Goal: Book appointment/travel/reservation

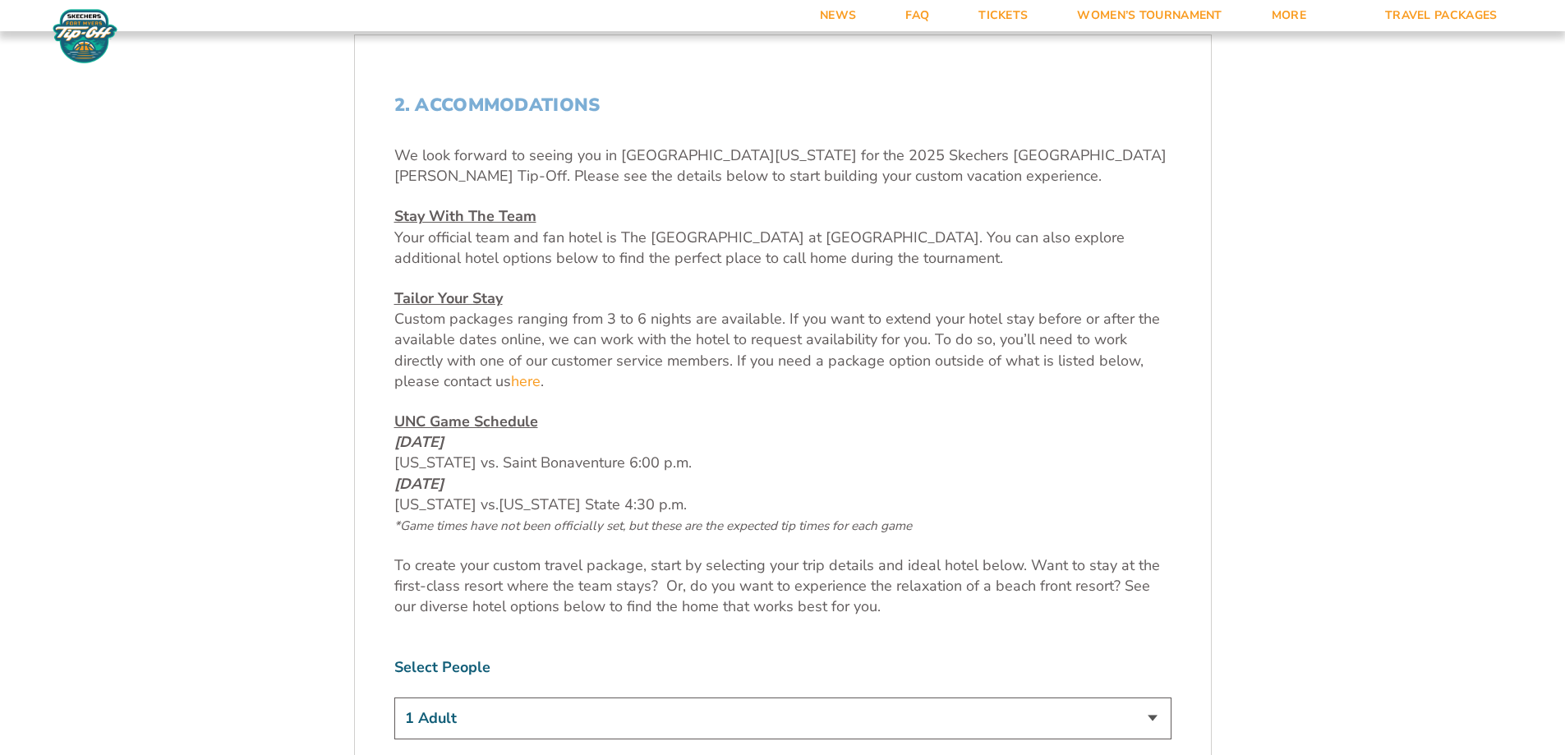
scroll to position [575, 0]
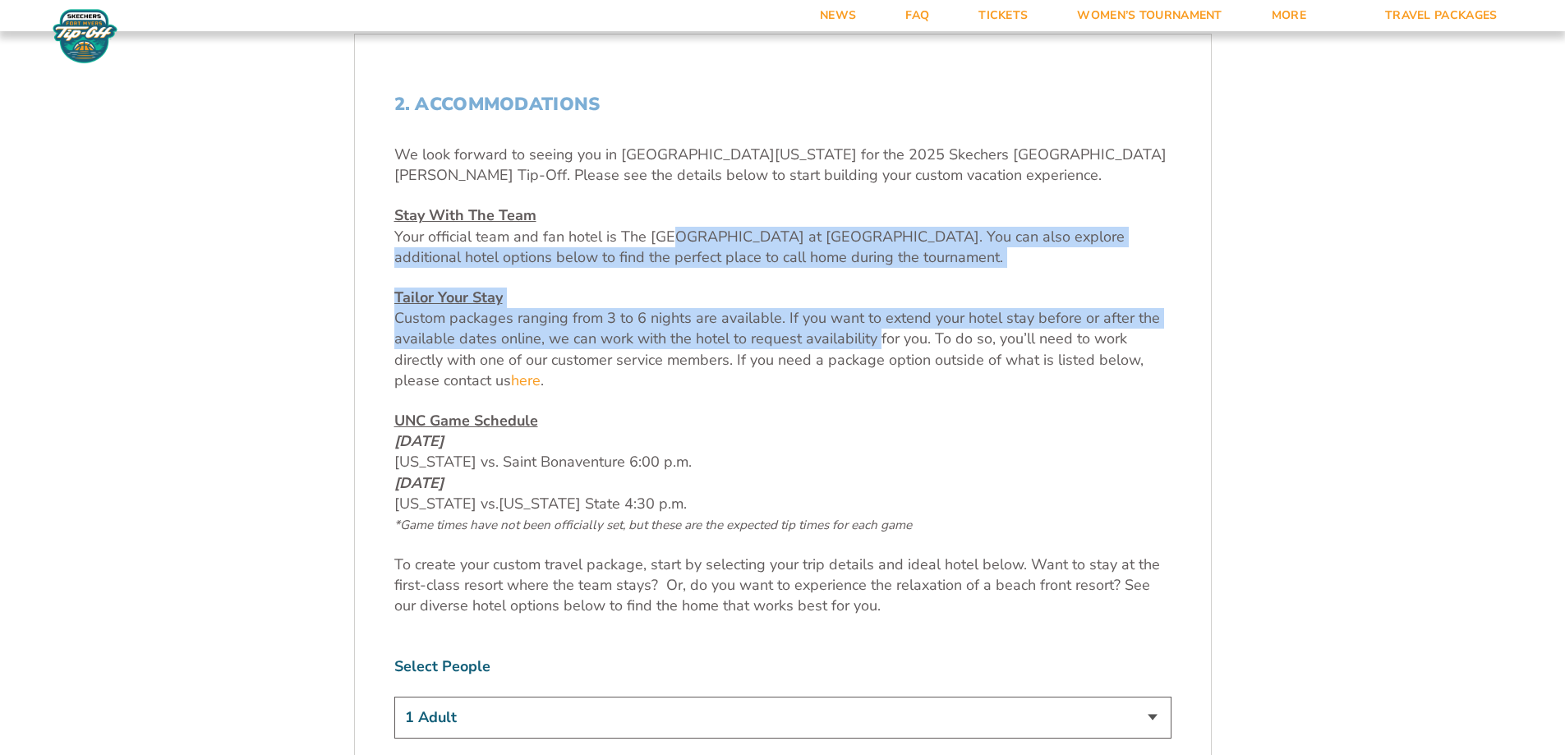
drag, startPoint x: 675, startPoint y: 235, endPoint x: 878, endPoint y: 336, distance: 226.0
click at [878, 336] on div "We look forward to seeing you in [GEOGRAPHIC_DATA][US_STATE] for the 2025 Skech…" at bounding box center [782, 381] width 777 height 472
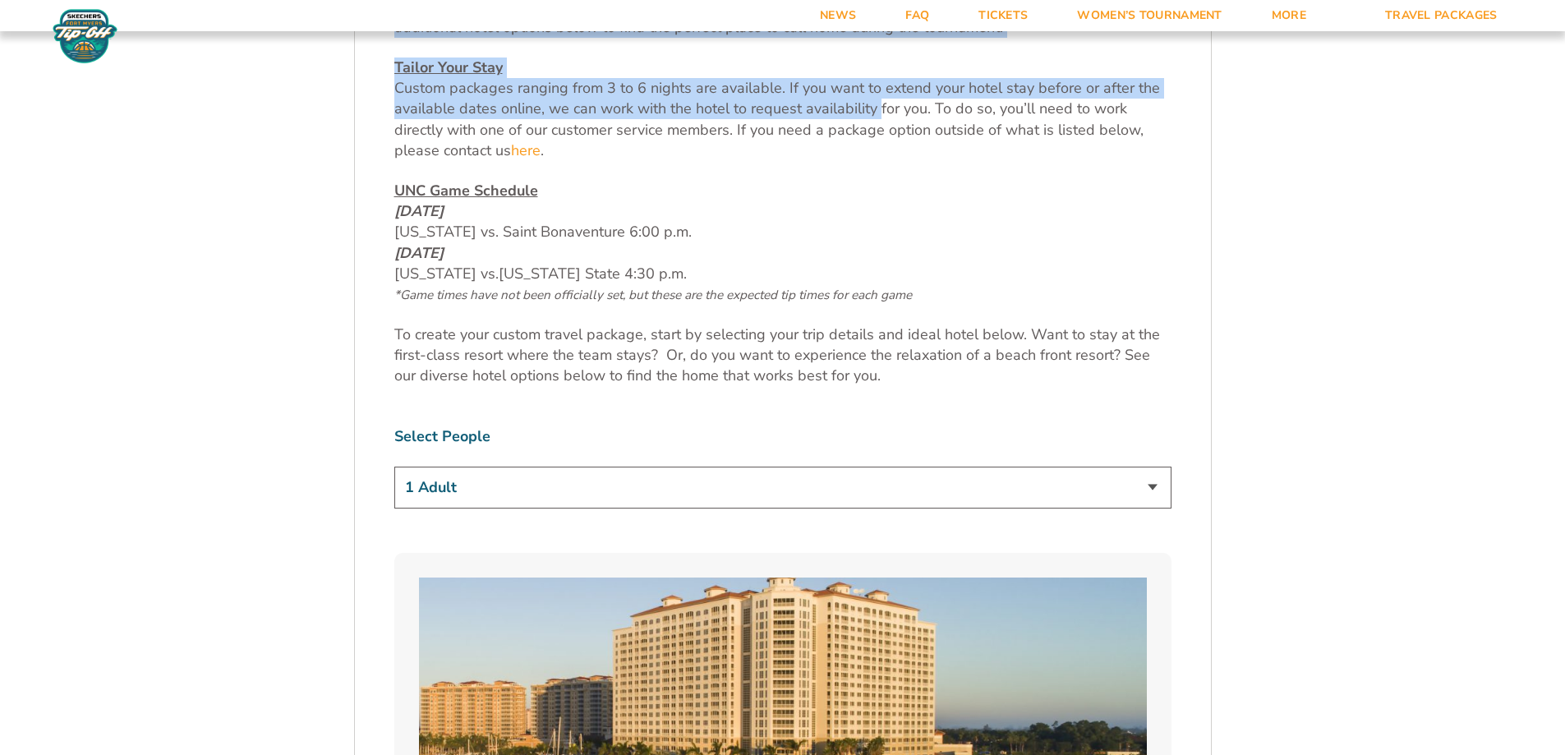
scroll to position [822, 0]
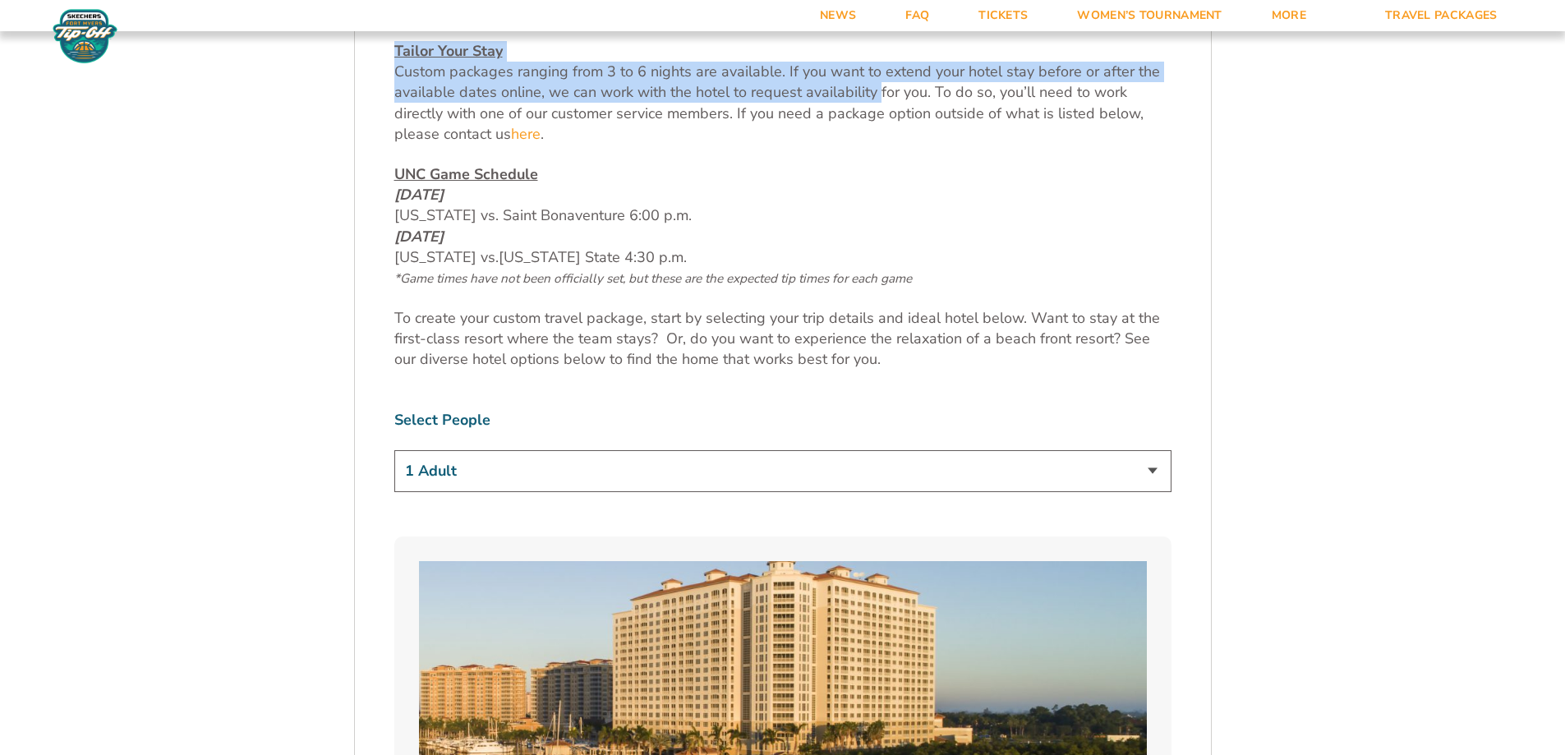
click at [584, 467] on select "1 Adult 2 Adults 3 Adults 4 Adults 2 Adults + 1 Child 2 Adults + 2 Children 2 A…" at bounding box center [782, 471] width 777 height 42
select select "2 Adults"
click at [394, 450] on select "1 Adult 2 Adults 3 Adults 4 Adults 2 Adults + 1 Child 2 Adults + 2 Children 2 A…" at bounding box center [782, 471] width 777 height 42
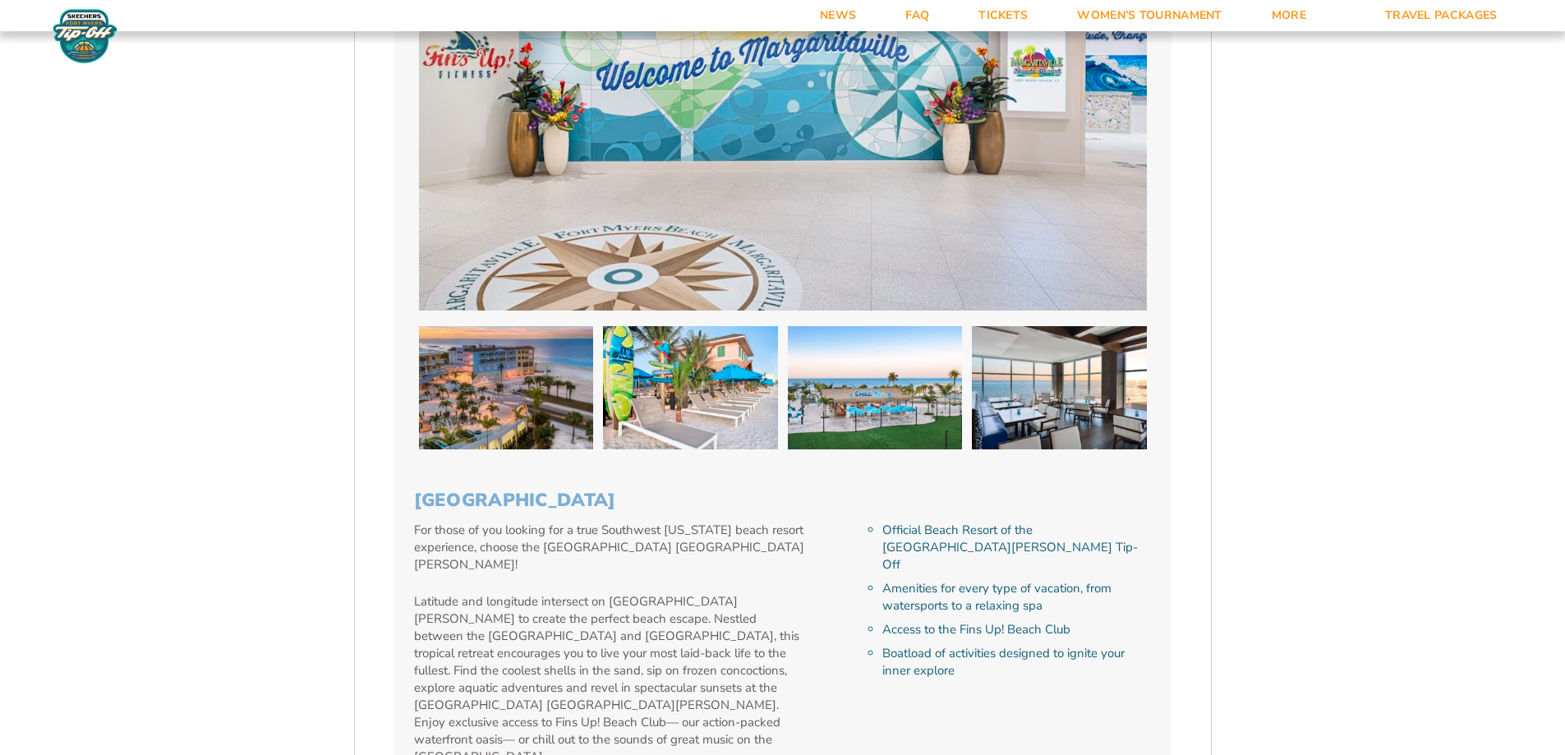
scroll to position [2465, 0]
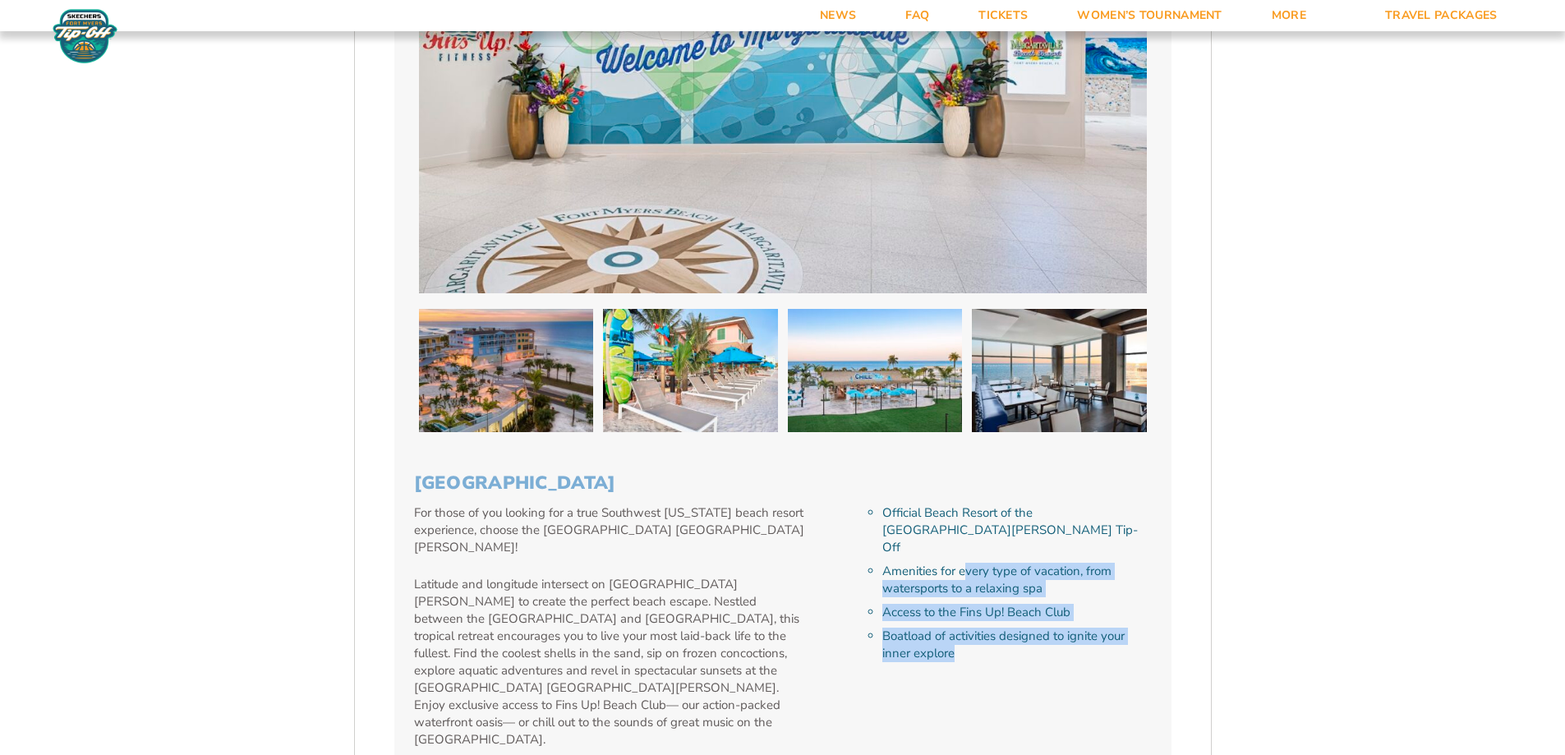
drag, startPoint x: 966, startPoint y: 518, endPoint x: 1131, endPoint y: 604, distance: 185.6
click at [1131, 604] on ol "Official Beach Resort of the [GEOGRAPHIC_DATA][PERSON_NAME] Tip-Off Amenities f…" at bounding box center [1012, 583] width 279 height 158
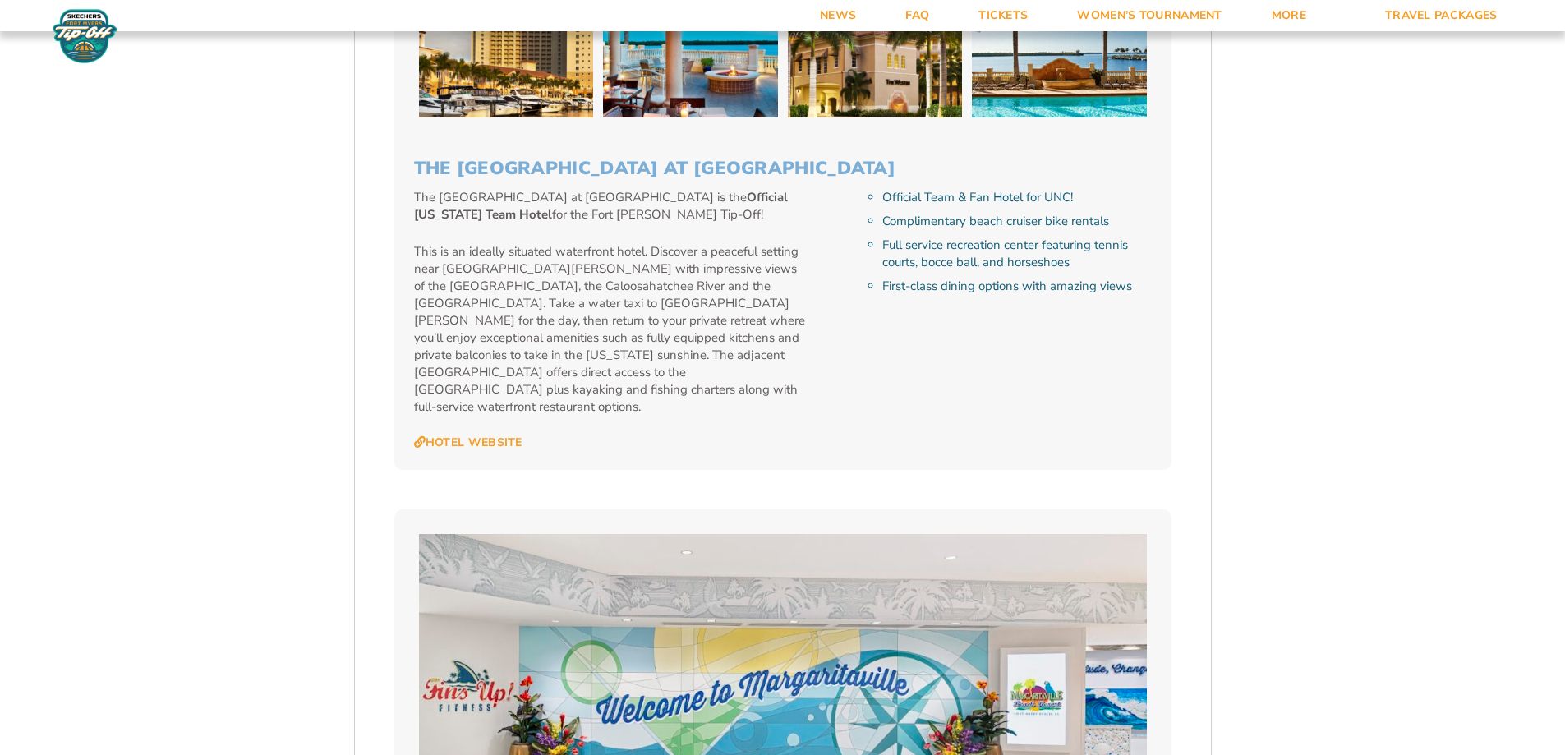
scroll to position [1808, 0]
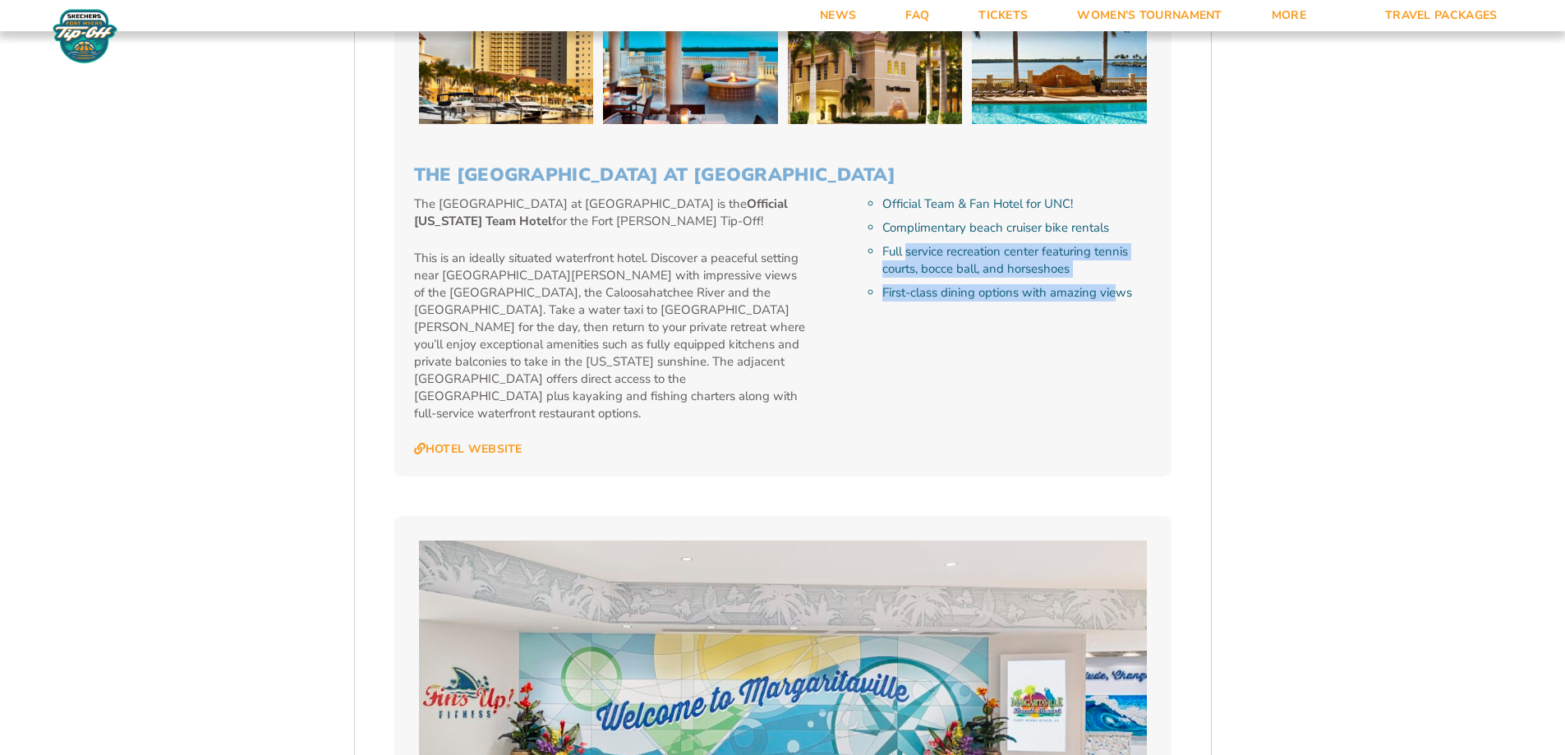
drag, startPoint x: 908, startPoint y: 251, endPoint x: 1019, endPoint y: 353, distance: 151.2
click at [1122, 302] on ul "Official Team & Fan Hotel for UNC! Complimentary beach cruiser bike rentals Ful…" at bounding box center [1012, 249] width 279 height 106
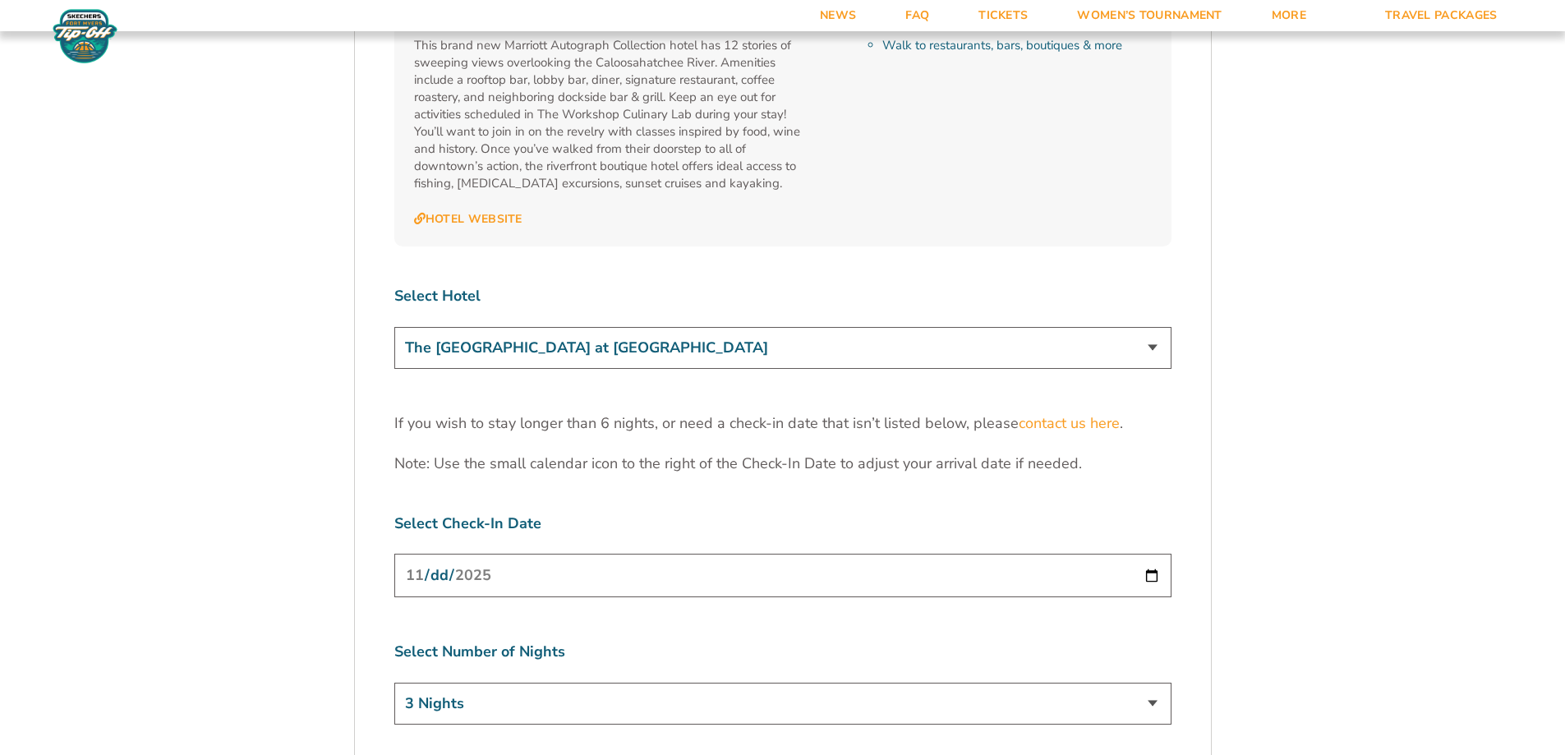
scroll to position [5176, 0]
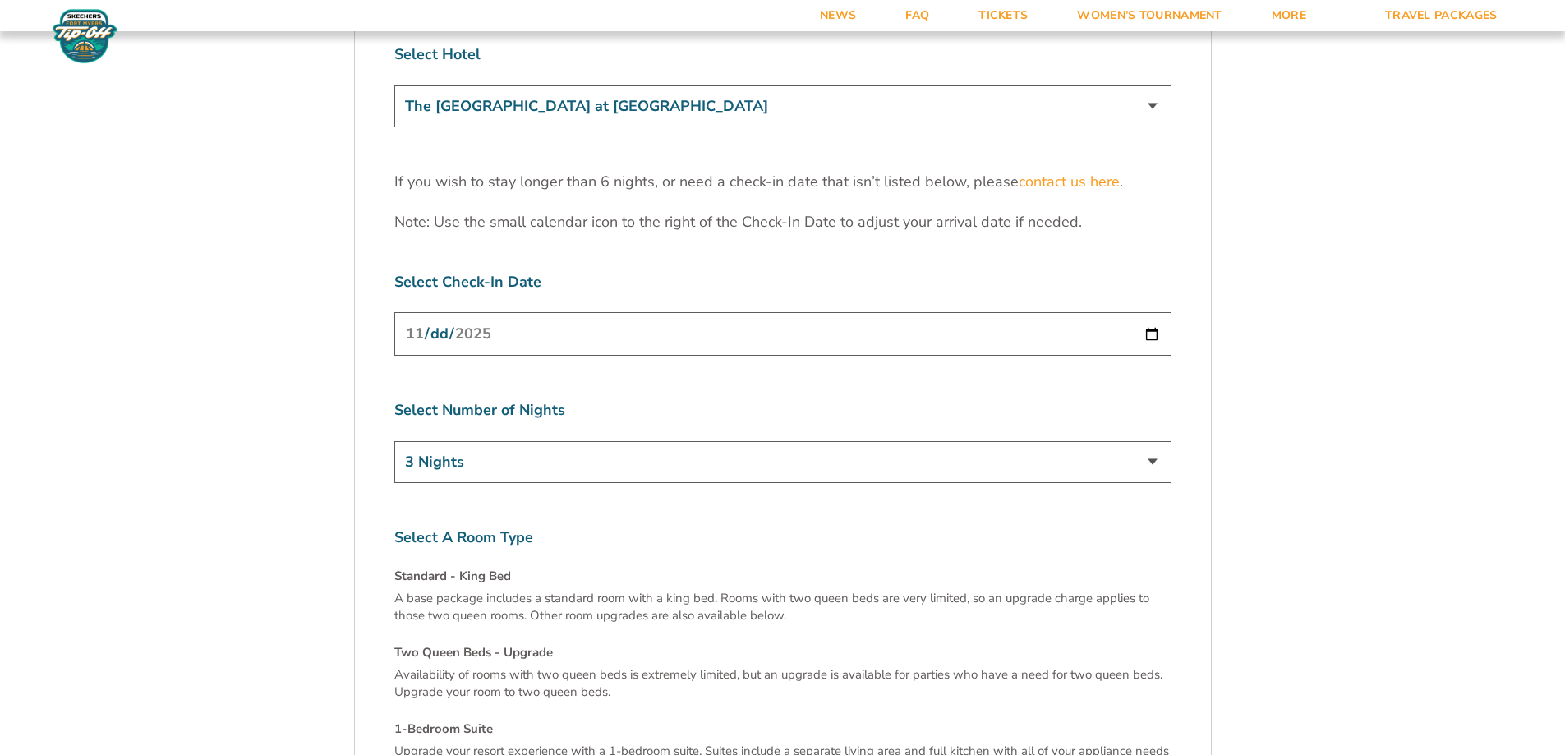
click at [422, 441] on select "3 Nights 4 Nights 5 Nights 6 Nights" at bounding box center [782, 462] width 777 height 42
click at [534, 312] on input "[DATE]" at bounding box center [782, 334] width 777 height 44
click at [1164, 312] on input "[DATE]" at bounding box center [782, 334] width 777 height 44
click at [1154, 312] on input "[DATE]" at bounding box center [782, 334] width 777 height 44
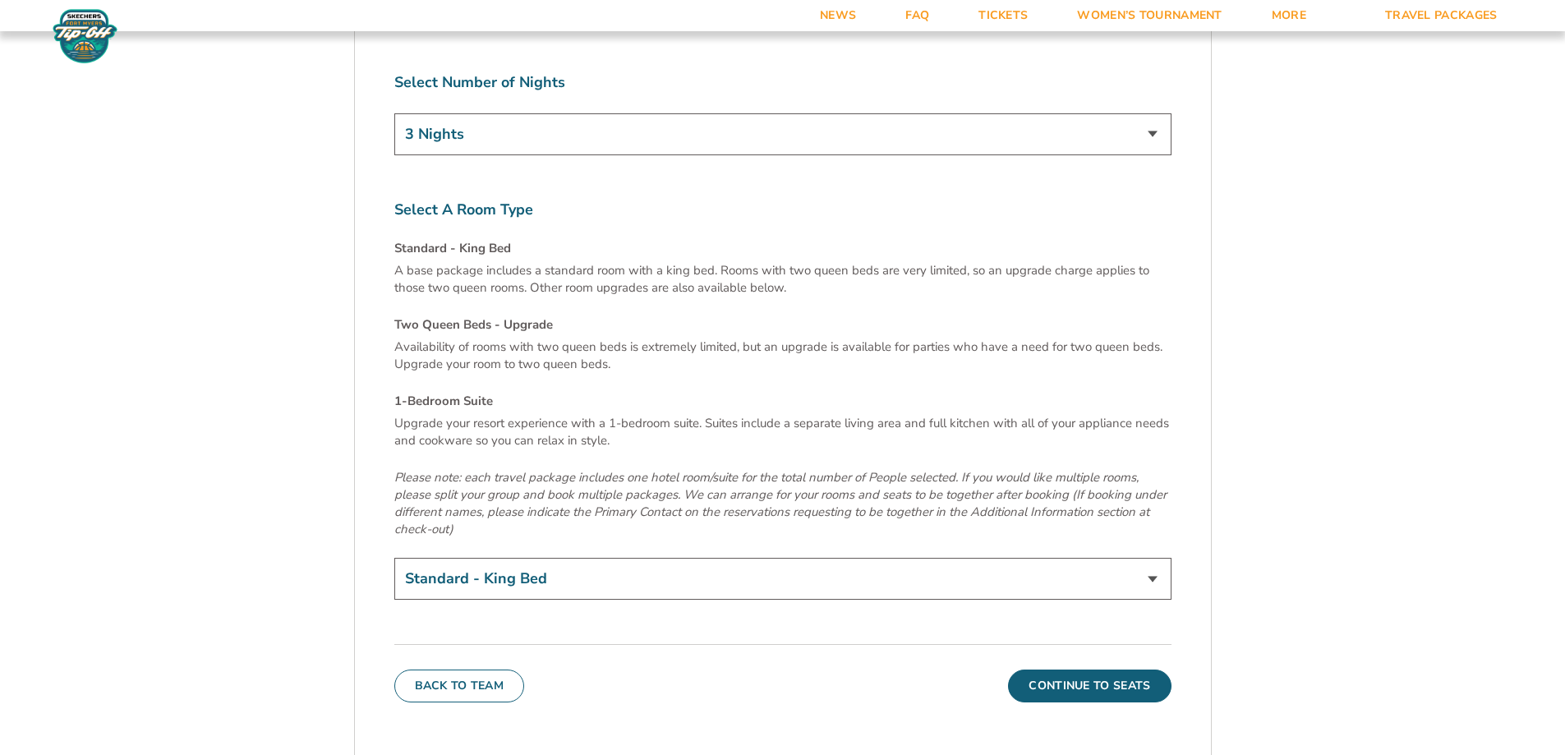
scroll to position [5505, 0]
click at [1109, 669] on button "Continue To Seats" at bounding box center [1089, 685] width 163 height 33
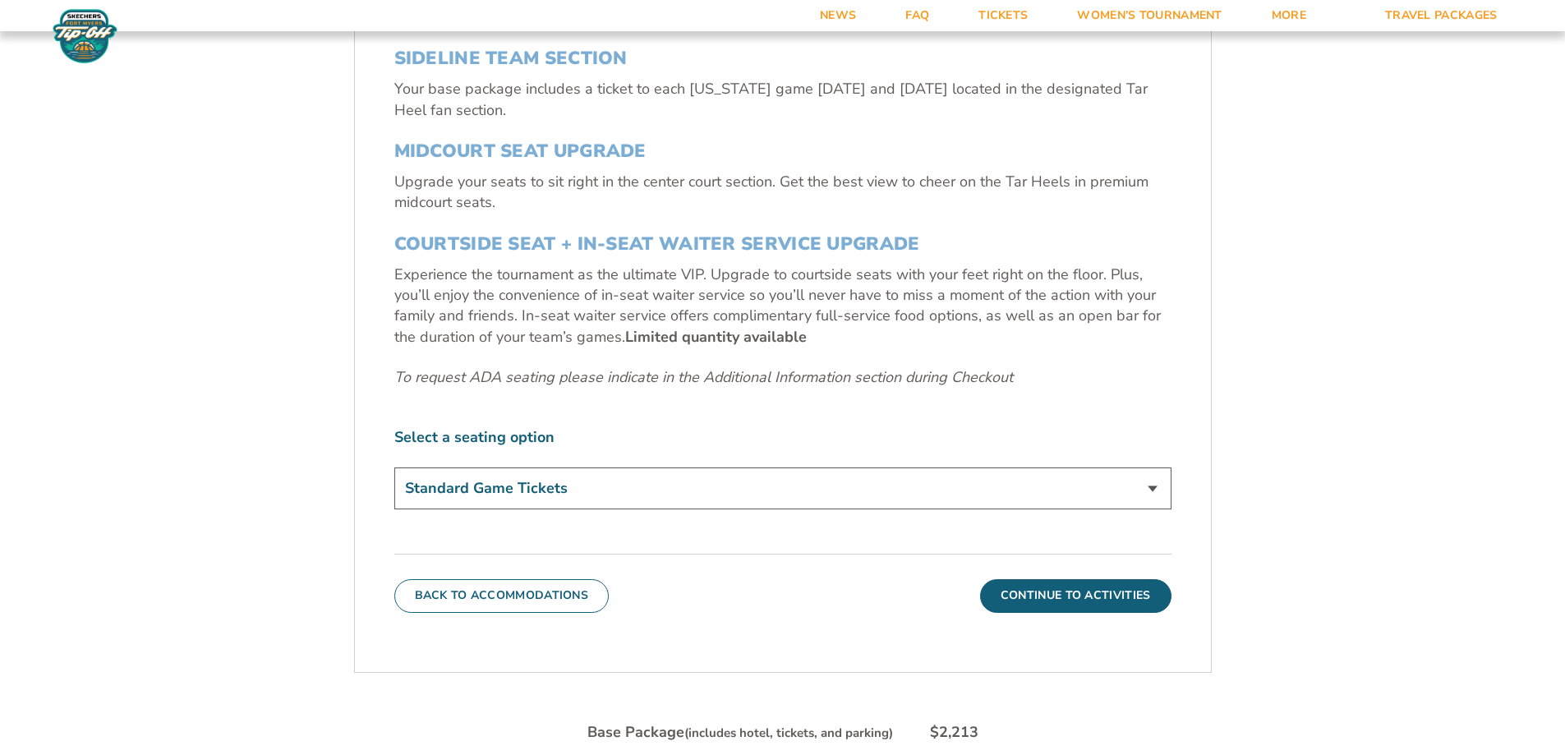
scroll to position [686, 0]
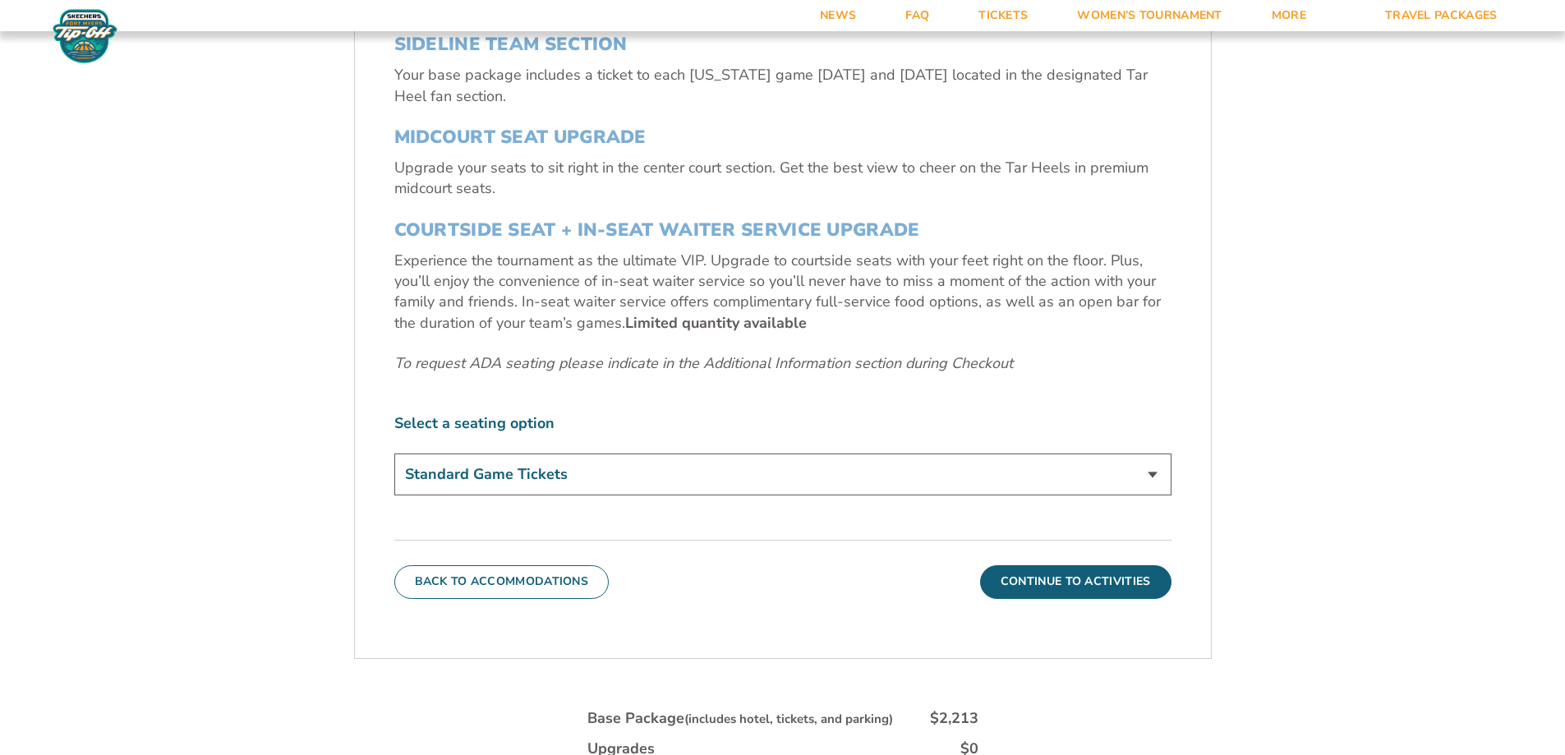
click at [474, 482] on select "Standard Game Tickets Midcourt Seat Upgrade (+$140 per person) Courtside Seat +…" at bounding box center [782, 475] width 777 height 42
click at [394, 454] on select "Standard Game Tickets Midcourt Seat Upgrade (+$140 per person) Courtside Seat +…" at bounding box center [782, 475] width 777 height 42
click at [1007, 574] on button "Continue To Activities" at bounding box center [1075, 581] width 191 height 33
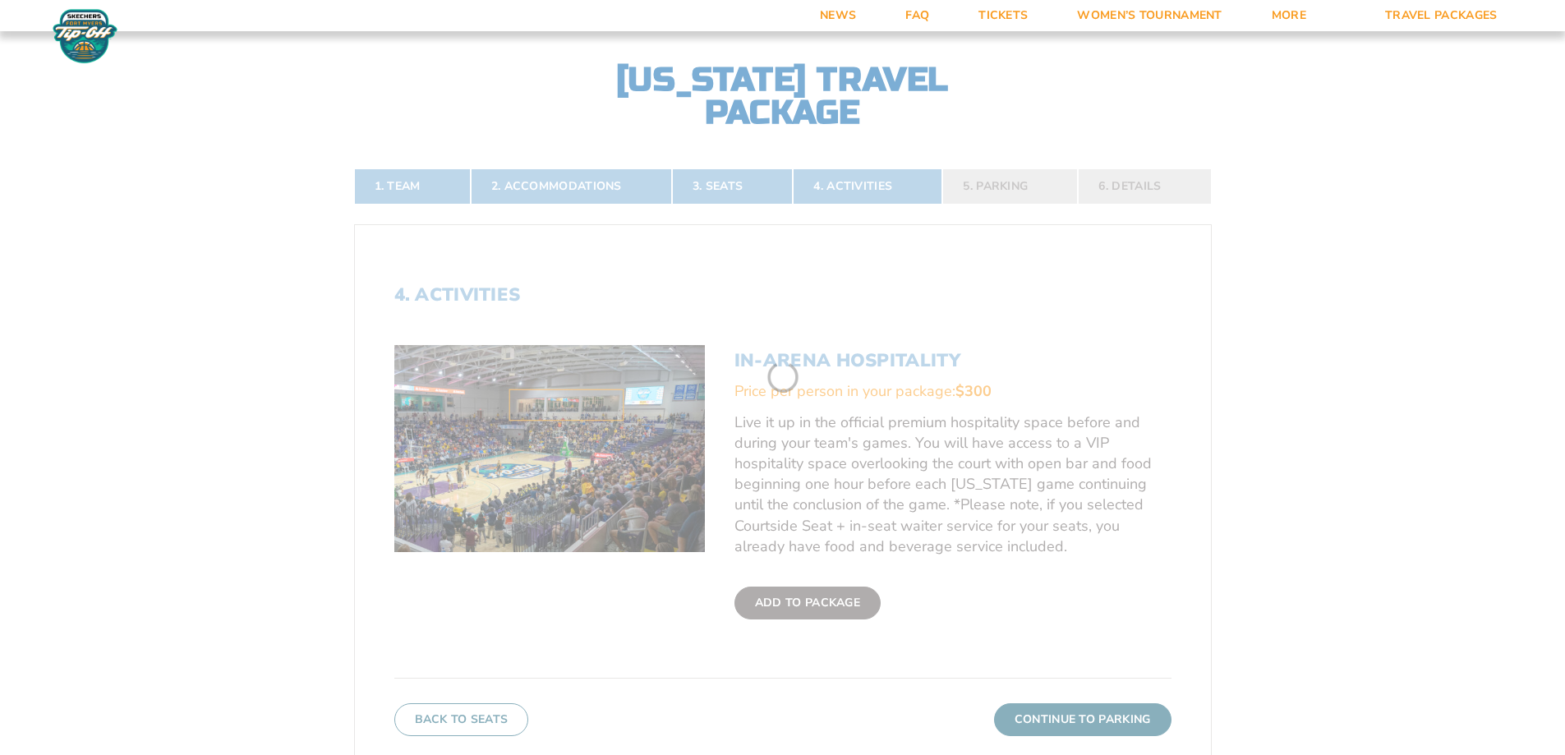
scroll to position [357, 0]
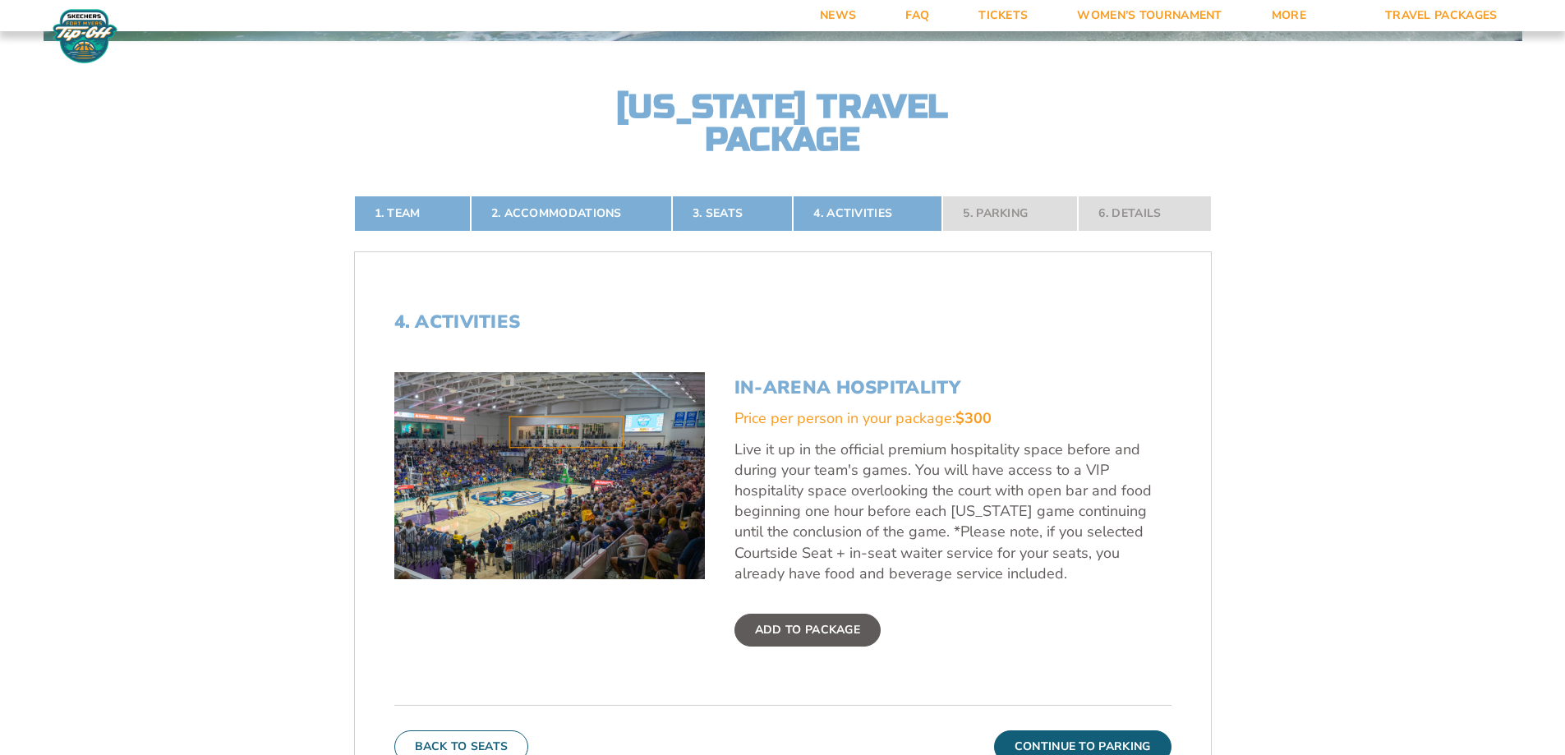
drag, startPoint x: 1018, startPoint y: 456, endPoint x: 1025, endPoint y: 569, distance: 113.6
click at [1025, 569] on p "Live it up in the official premium hospitality space before and during your tea…" at bounding box center [953, 512] width 437 height 145
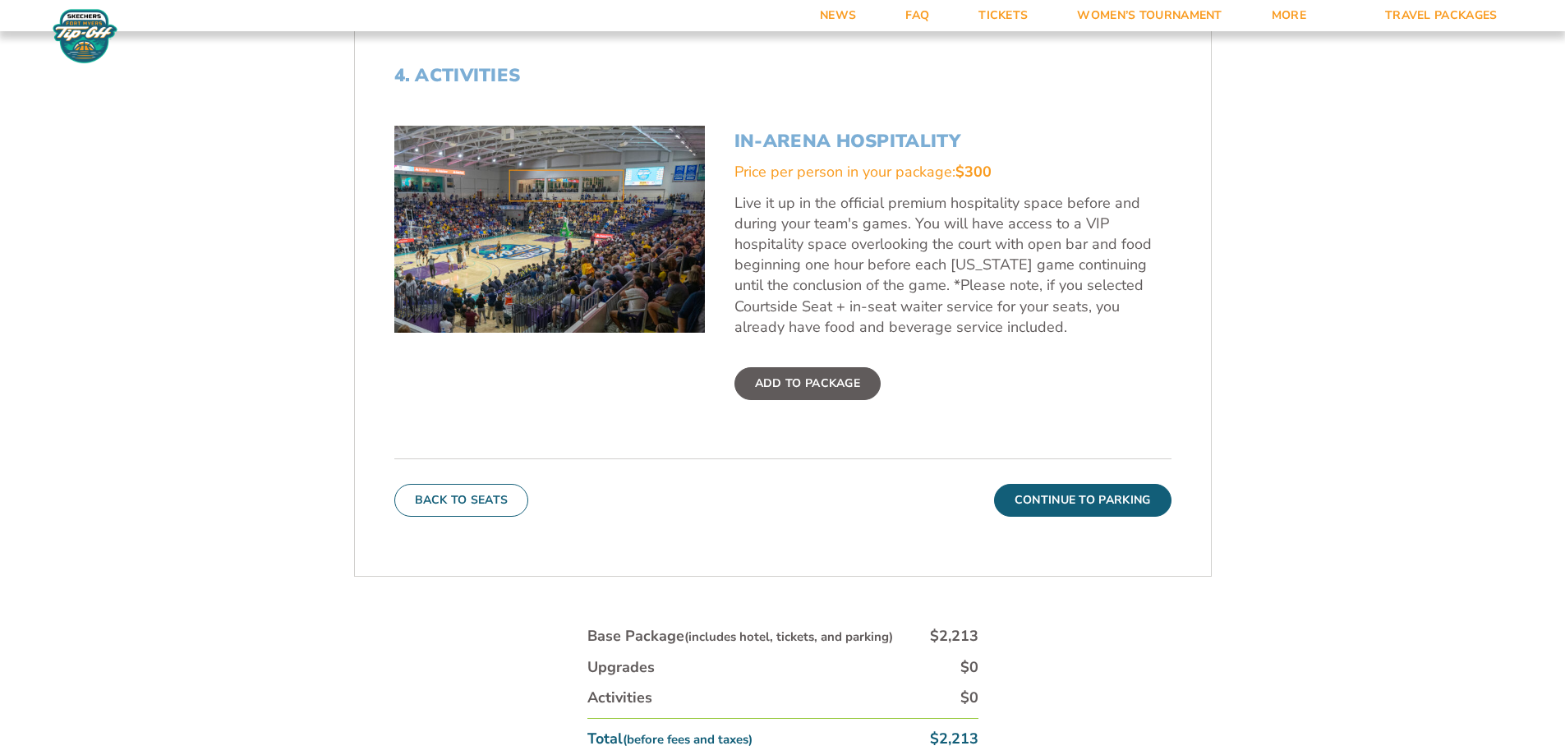
scroll to position [850, 0]
